Goal: Task Accomplishment & Management: Complete application form

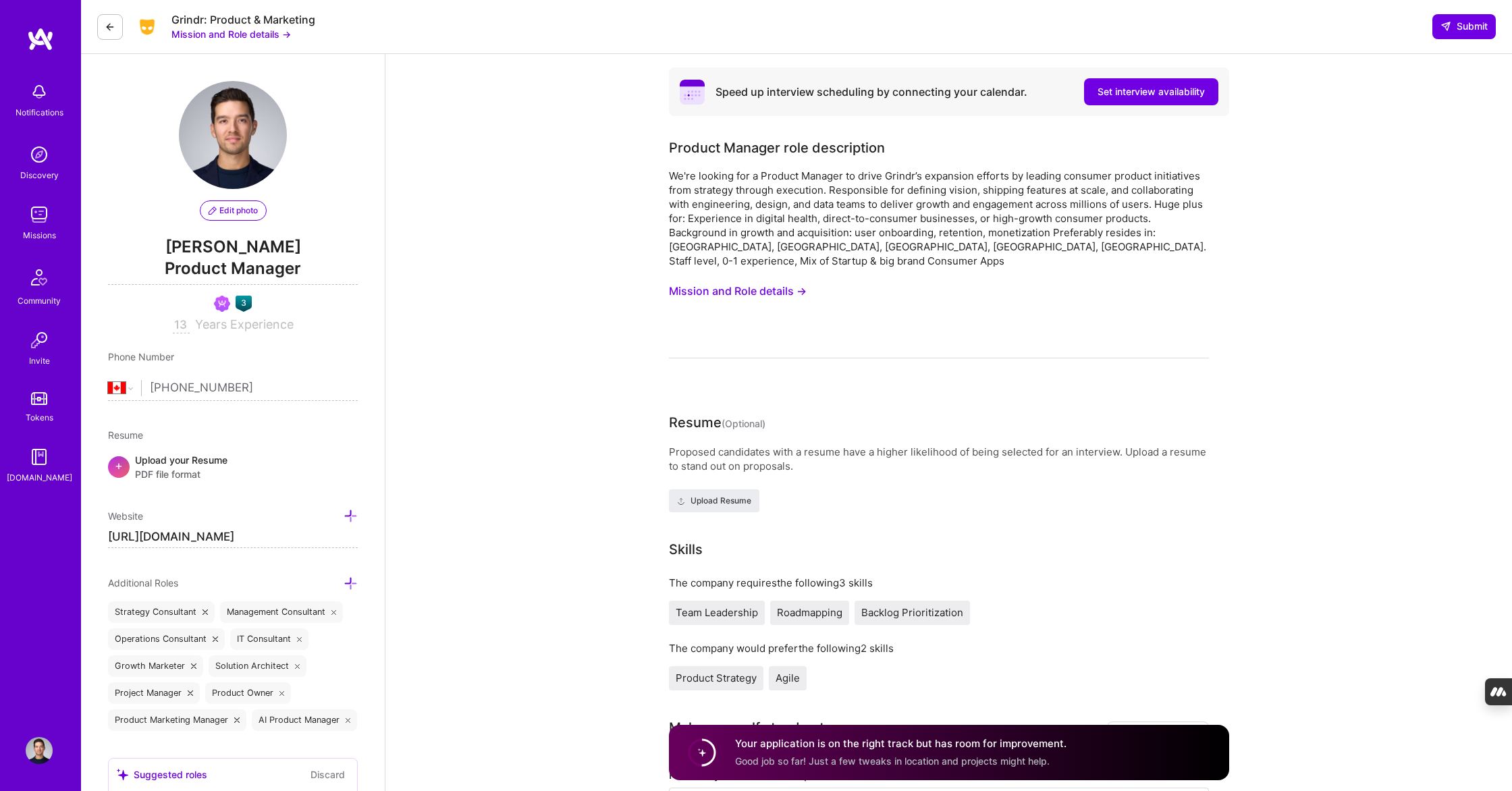
select select "CA"
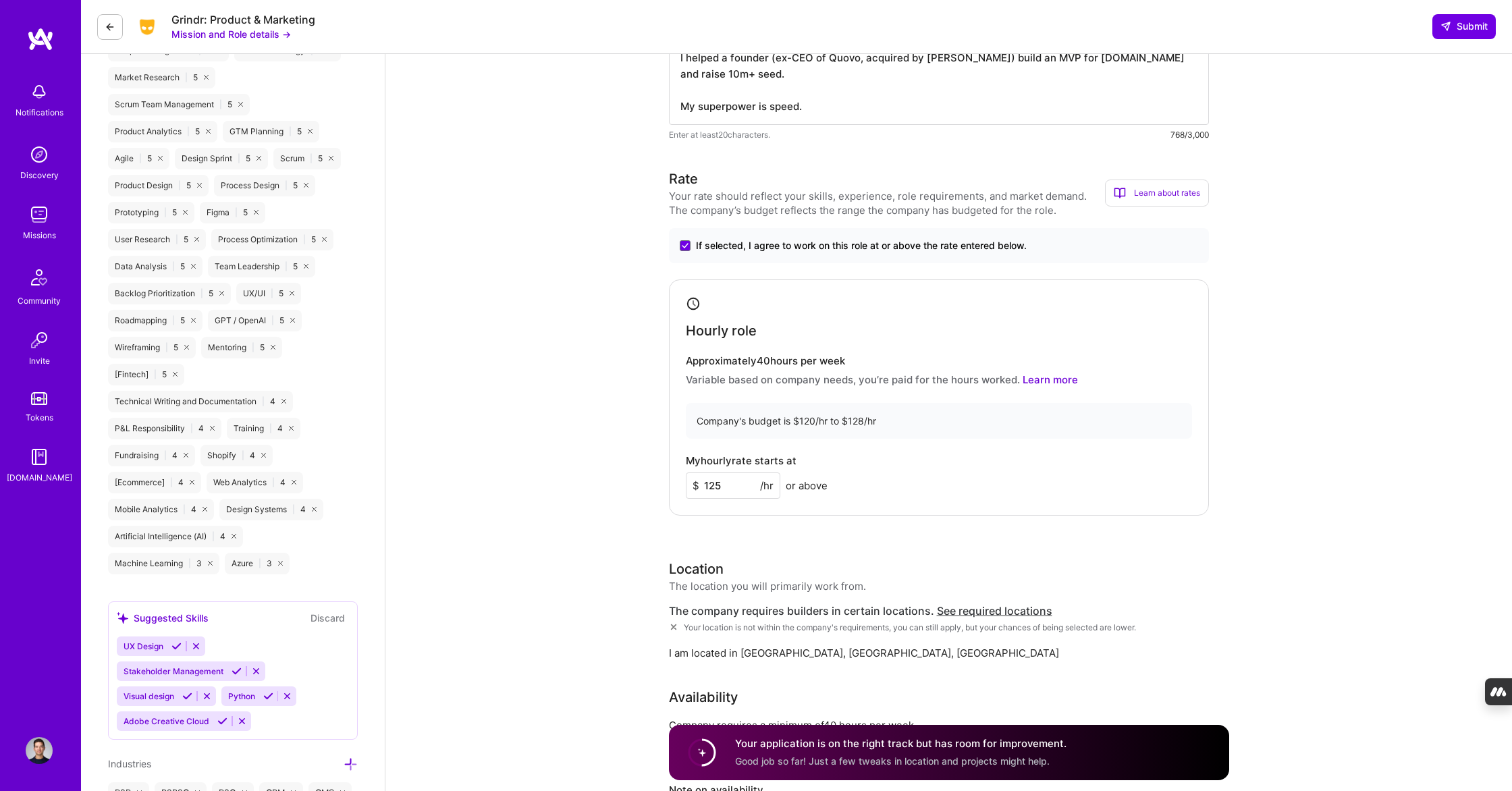
click at [31, 91] on img at bounding box center [39, 92] width 27 height 27
click at [50, 146] on img at bounding box center [39, 154] width 27 height 27
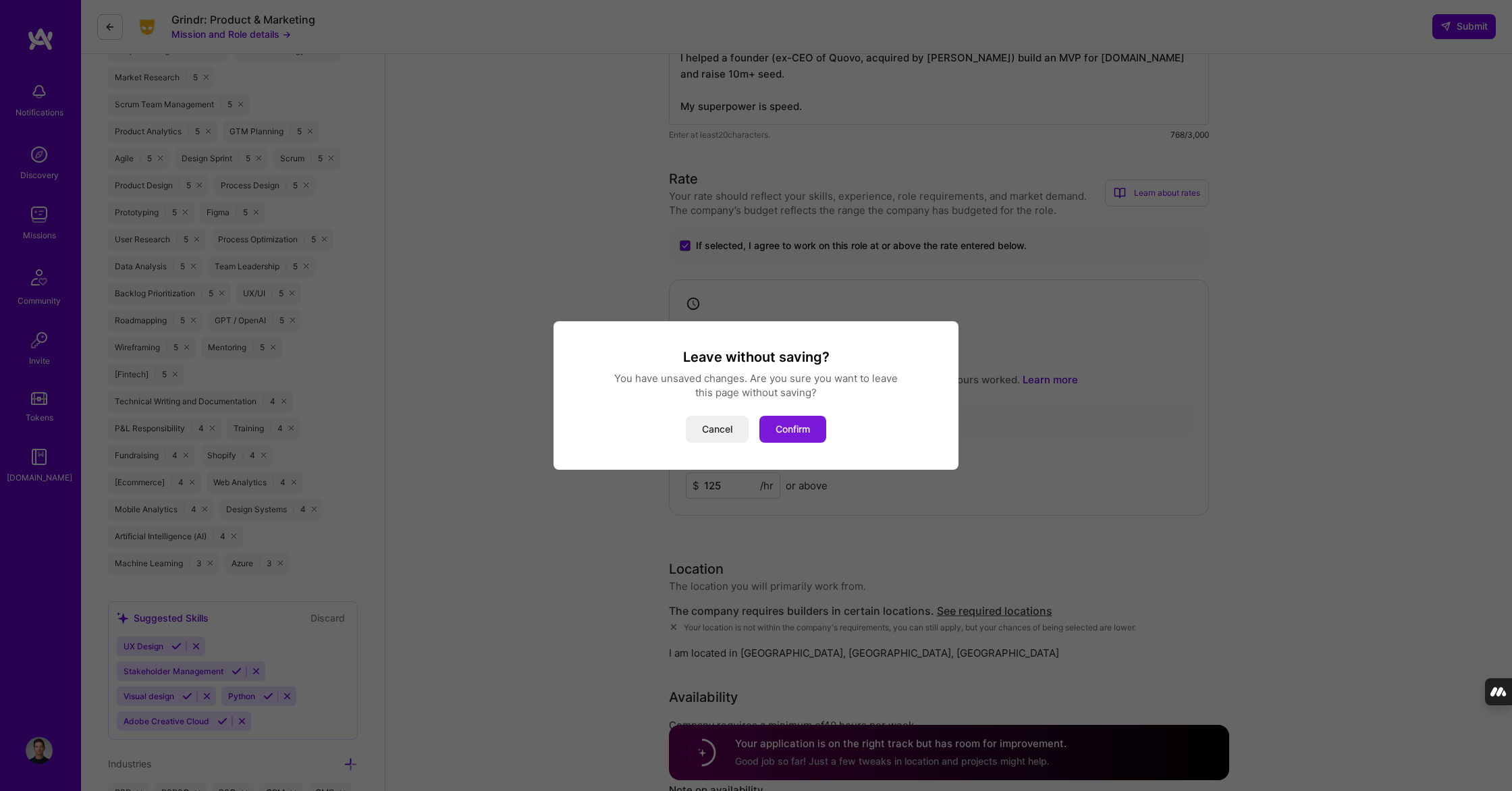
click at [807, 434] on button "Confirm" at bounding box center [793, 429] width 67 height 27
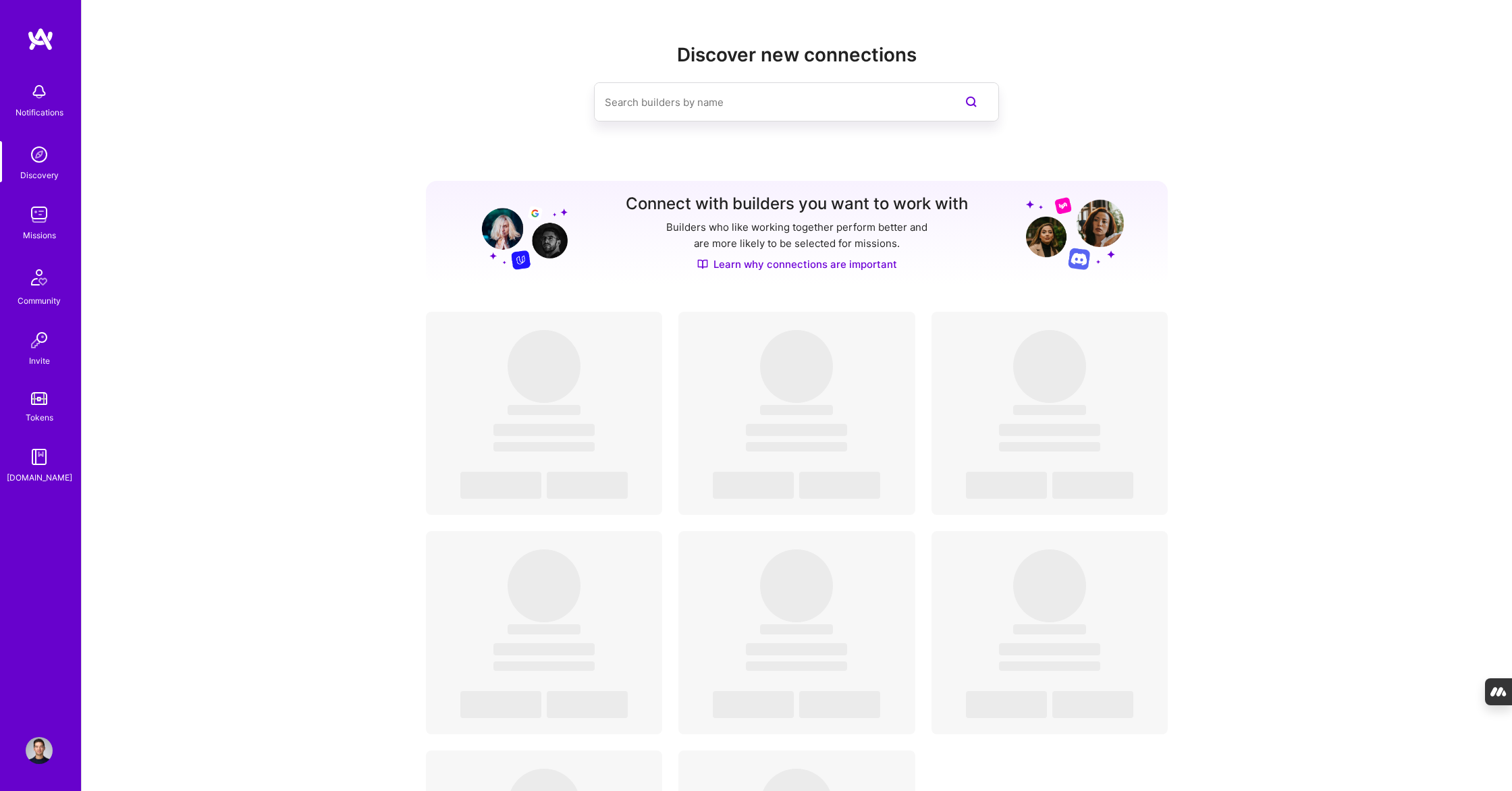
click at [49, 220] on img at bounding box center [39, 214] width 27 height 27
